Goal: Find specific page/section: Find specific page/section

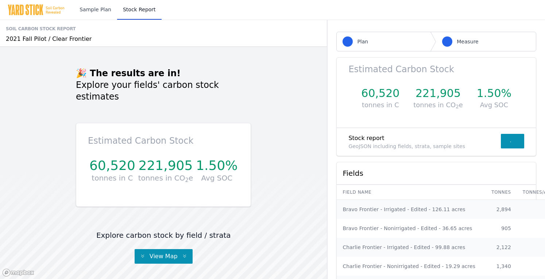
click at [98, 9] on link "Sample Plan" at bounding box center [95, 10] width 43 height 20
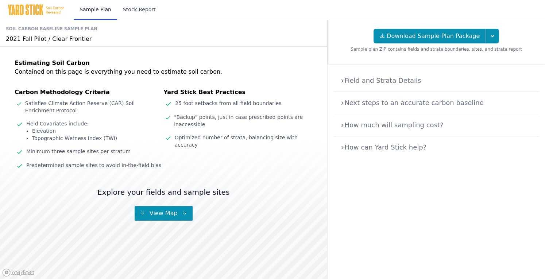
click at [130, 9] on link "Stock Report" at bounding box center [139, 10] width 45 height 20
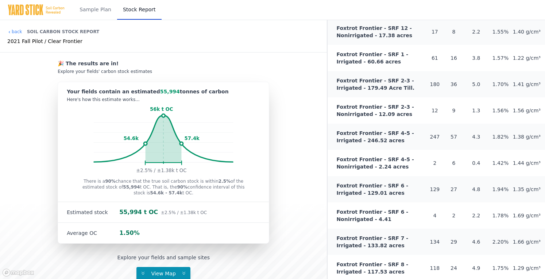
scroll to position [711, 0]
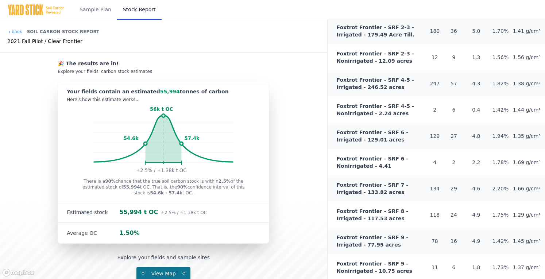
click at [159, 273] on span "View Map" at bounding box center [163, 274] width 33 height 6
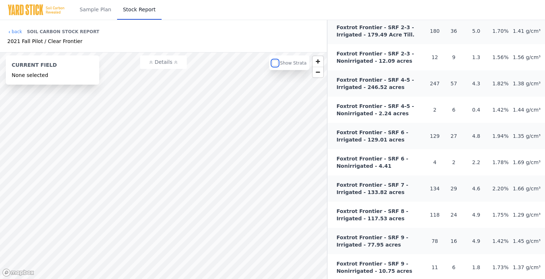
click at [278, 64] on input "checkbox" at bounding box center [275, 63] width 6 height 6
checkbox input "false"
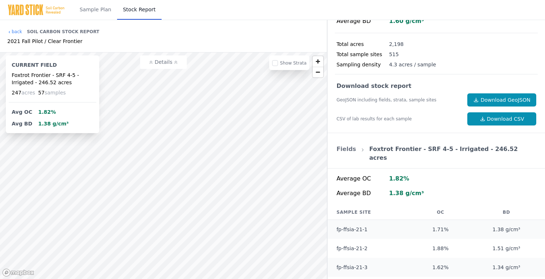
scroll to position [182, 0]
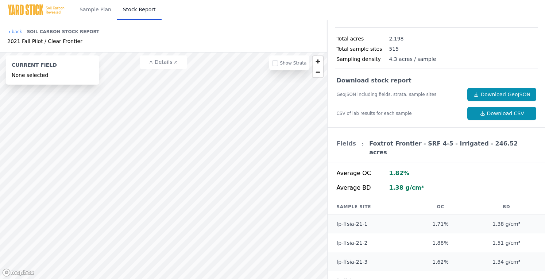
click at [471, 169] on div "Average OC 1.82%" at bounding box center [436, 173] width 203 height 15
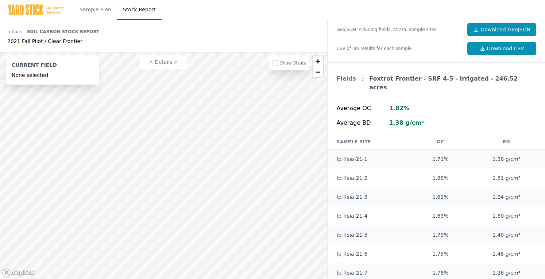
scroll to position [0, 0]
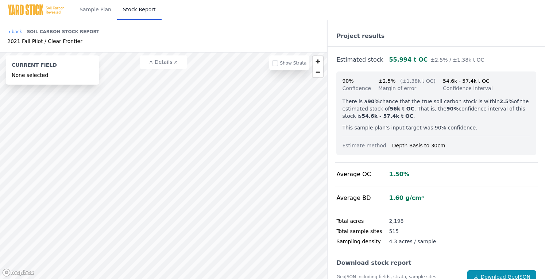
click at [430, 171] on div "Average OC 1.50%" at bounding box center [436, 175] width 203 height 24
click at [436, 171] on div "Average OC 1.50%" at bounding box center [436, 175] width 203 height 24
